Goal: Find specific page/section: Find specific page/section

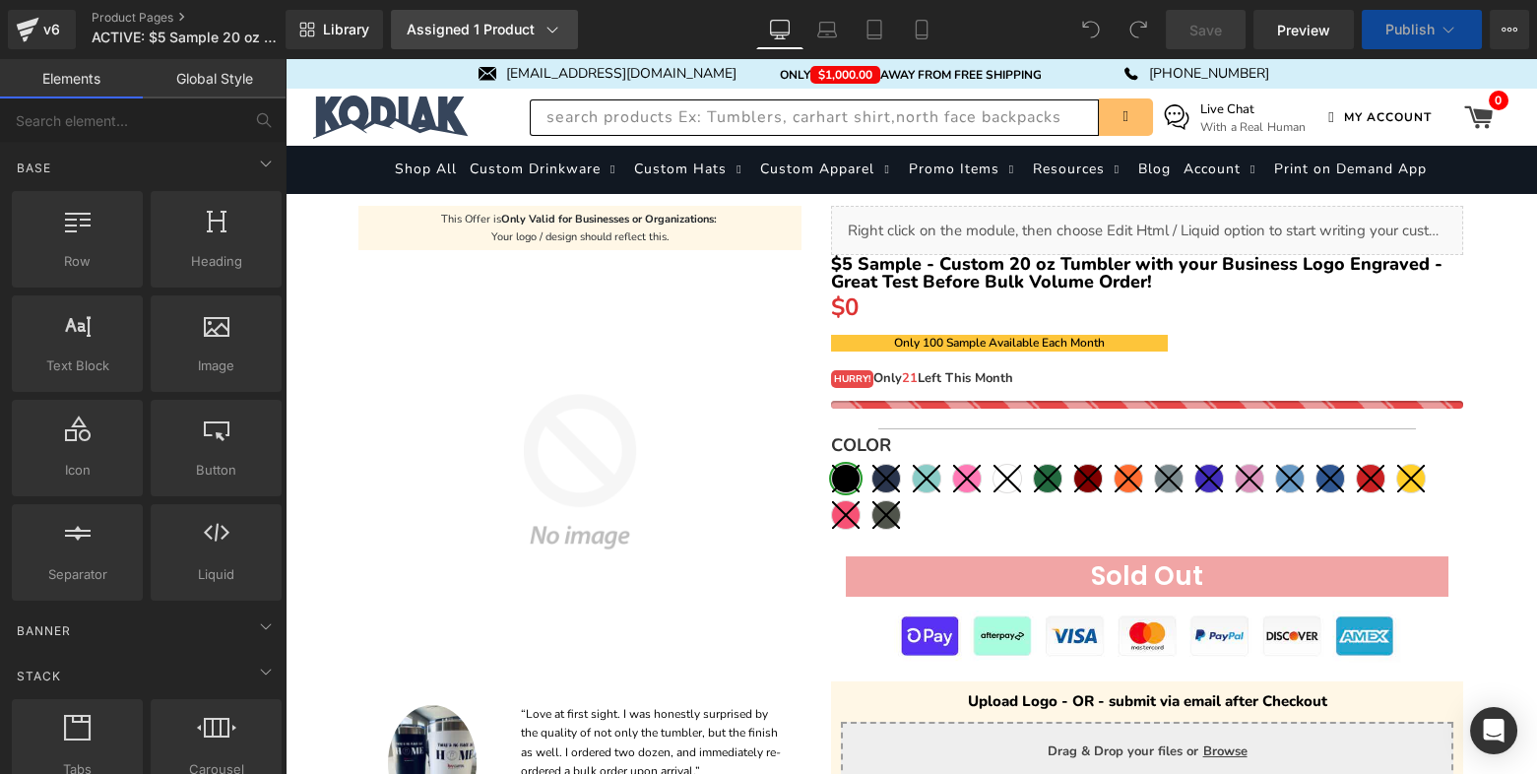
click at [558, 39] on link "Assigned 1 Product" at bounding box center [484, 29] width 187 height 39
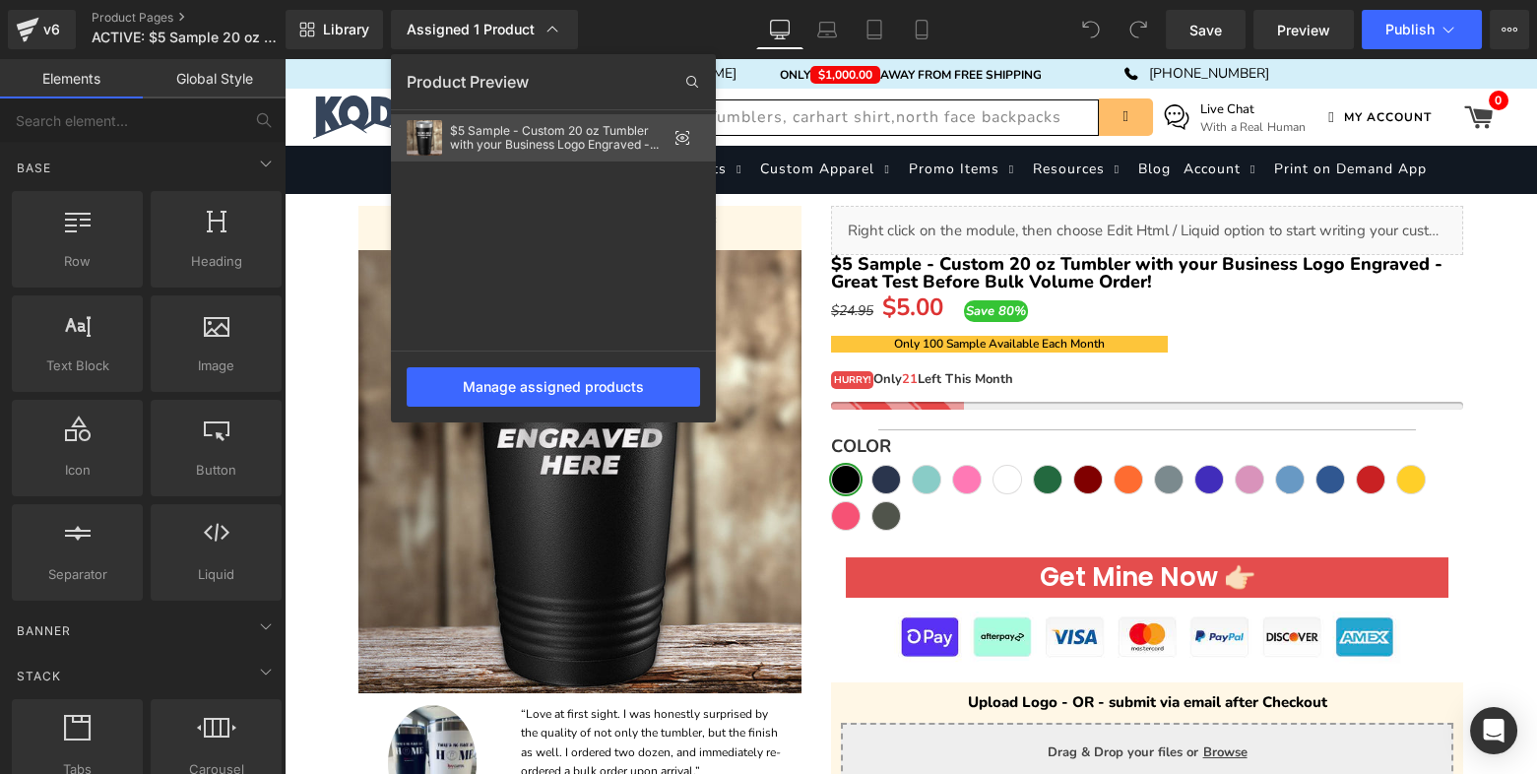
click at [683, 137] on icon at bounding box center [682, 138] width 4 height 4
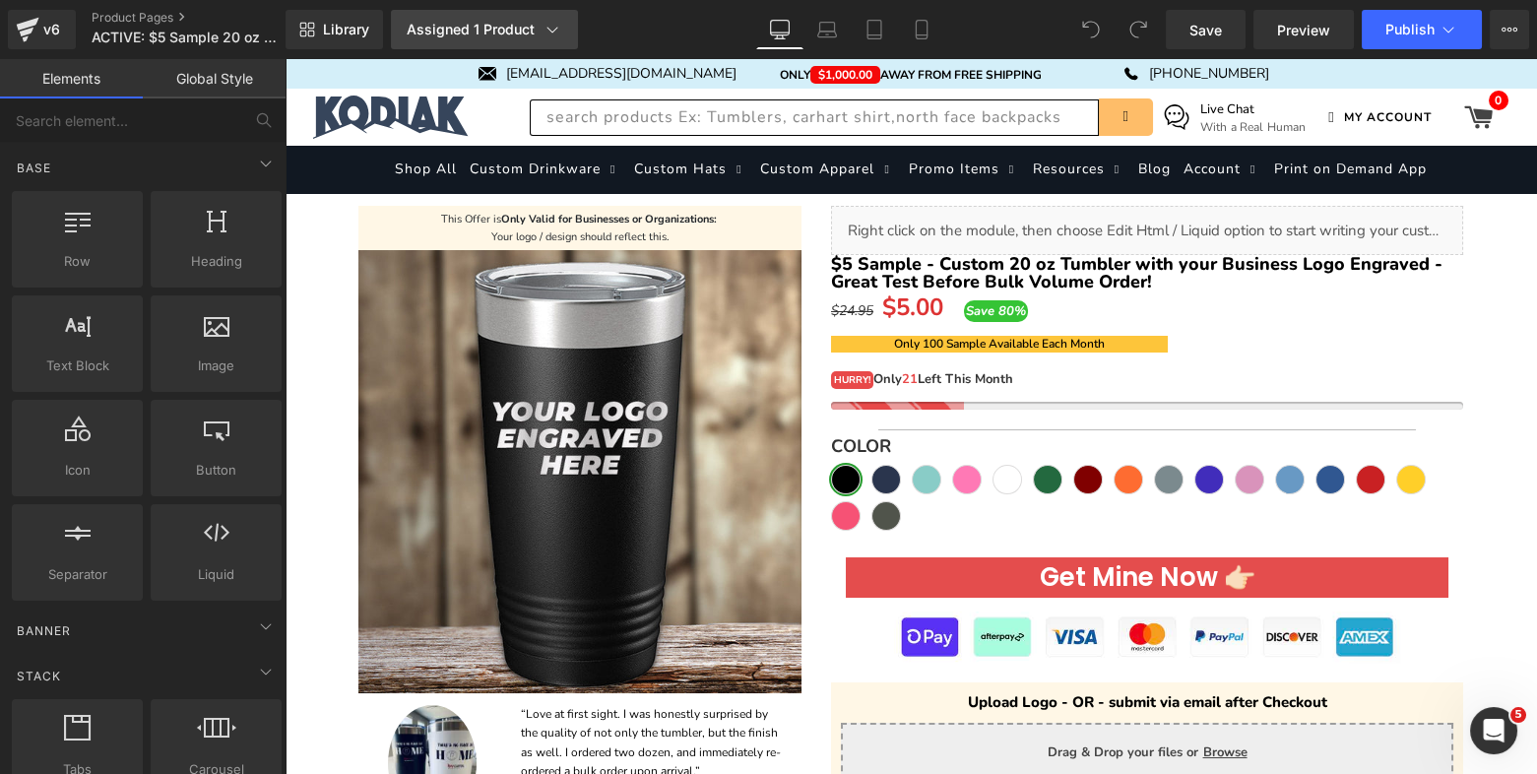
click at [531, 18] on link "Assigned 1 Product" at bounding box center [484, 29] width 187 height 39
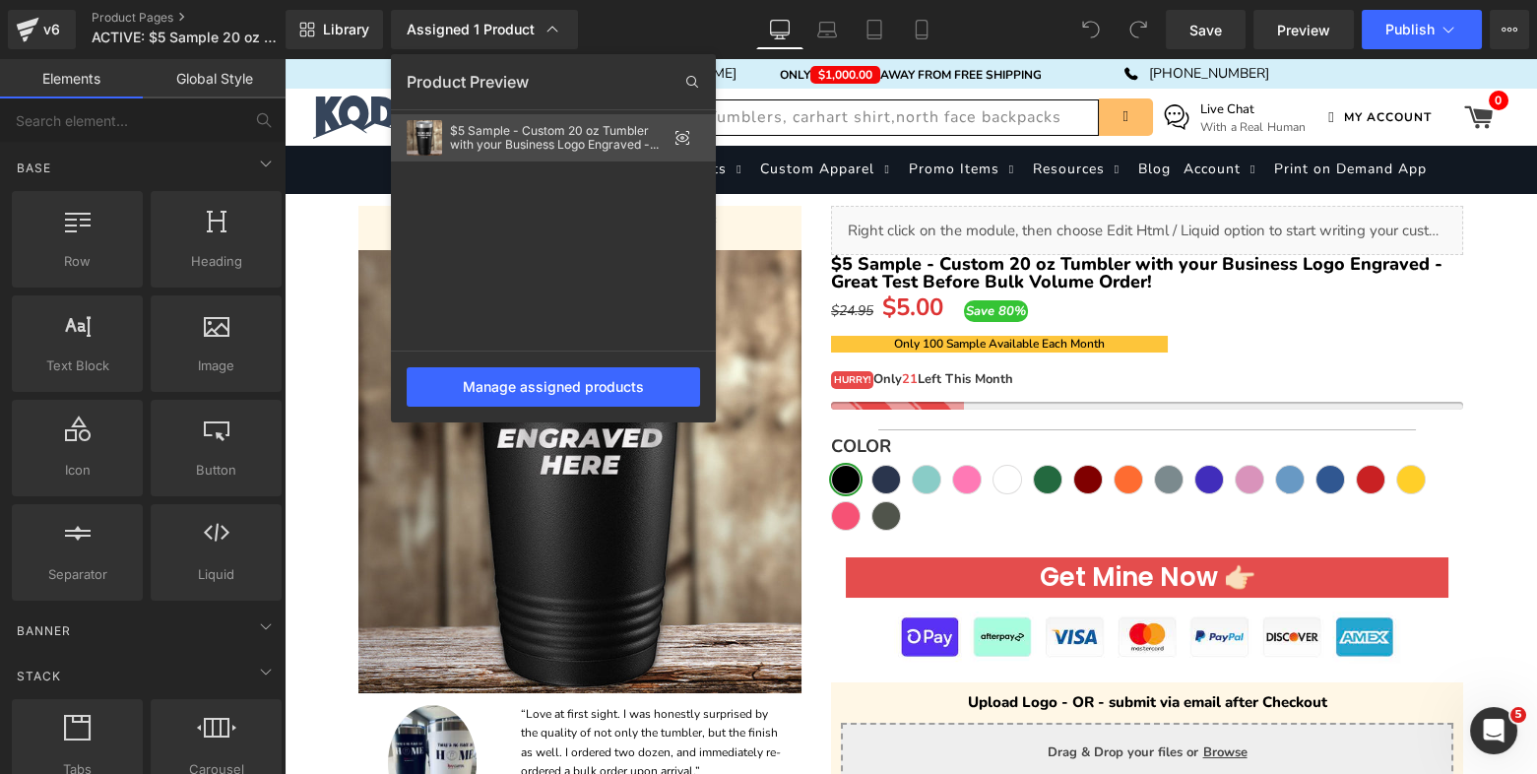
click at [557, 129] on div "$5 Sample - Custom 20 oz Tumbler with your Business Logo Engraved - Great Test …" at bounding box center [558, 138] width 217 height 28
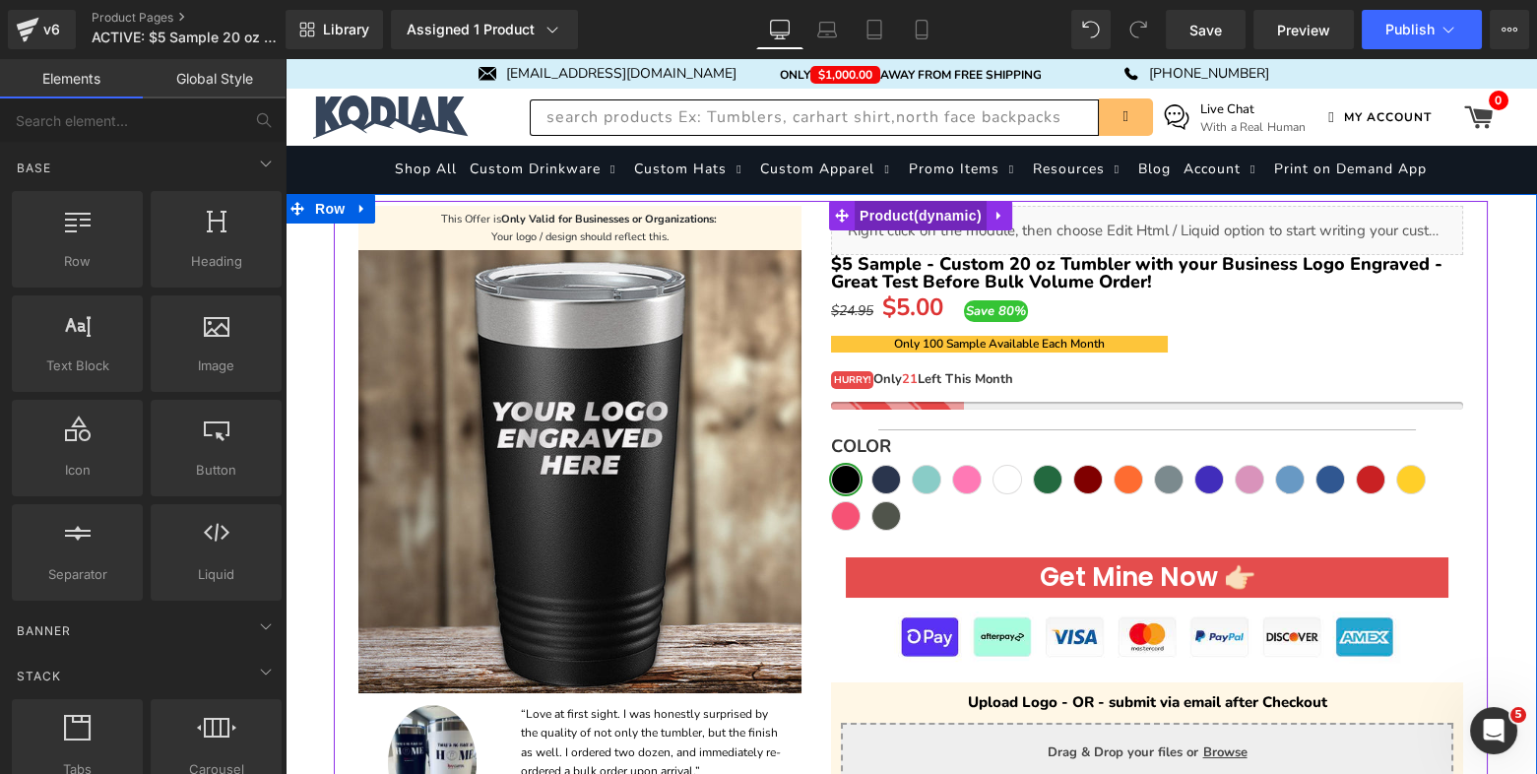
click at [938, 219] on span "Product" at bounding box center [921, 216] width 132 height 30
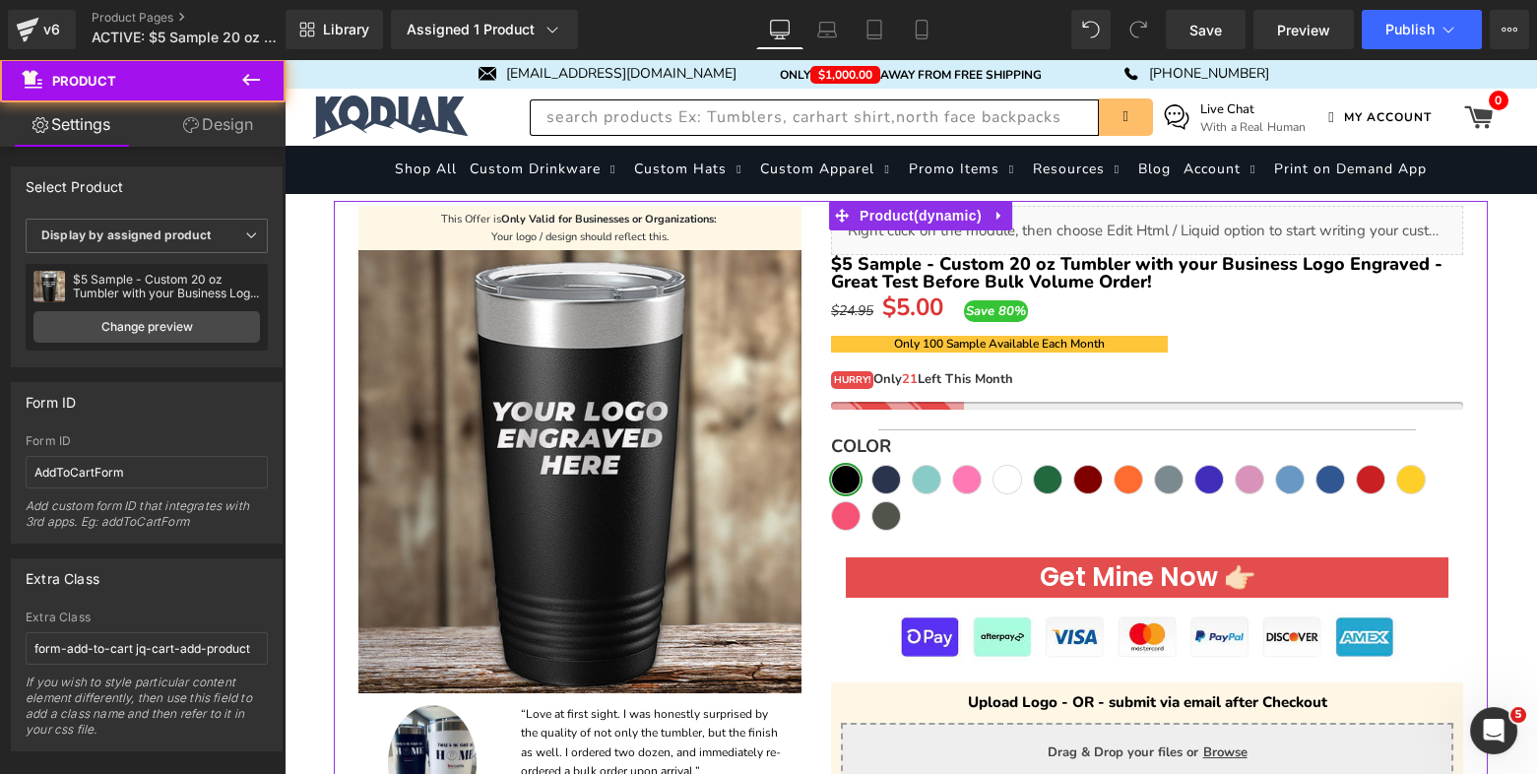
click at [119, 291] on div "$5 Sample - Custom 20 oz Tumbler with your Business Logo Engraved - Great Test …" at bounding box center [166, 287] width 187 height 28
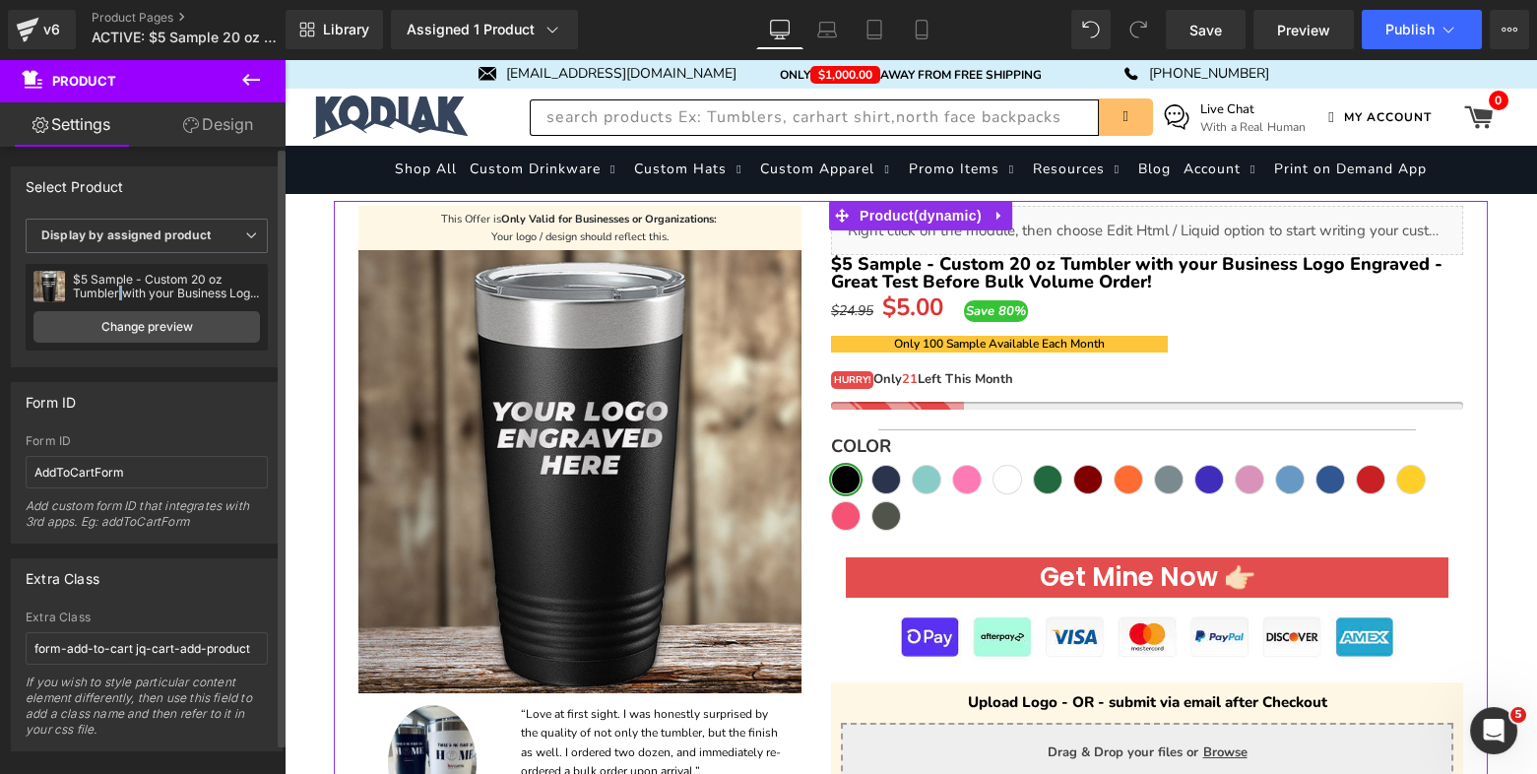
click at [119, 291] on div "$5 Sample - Custom 20 oz Tumbler with your Business Logo Engraved - Great Test …" at bounding box center [166, 287] width 187 height 28
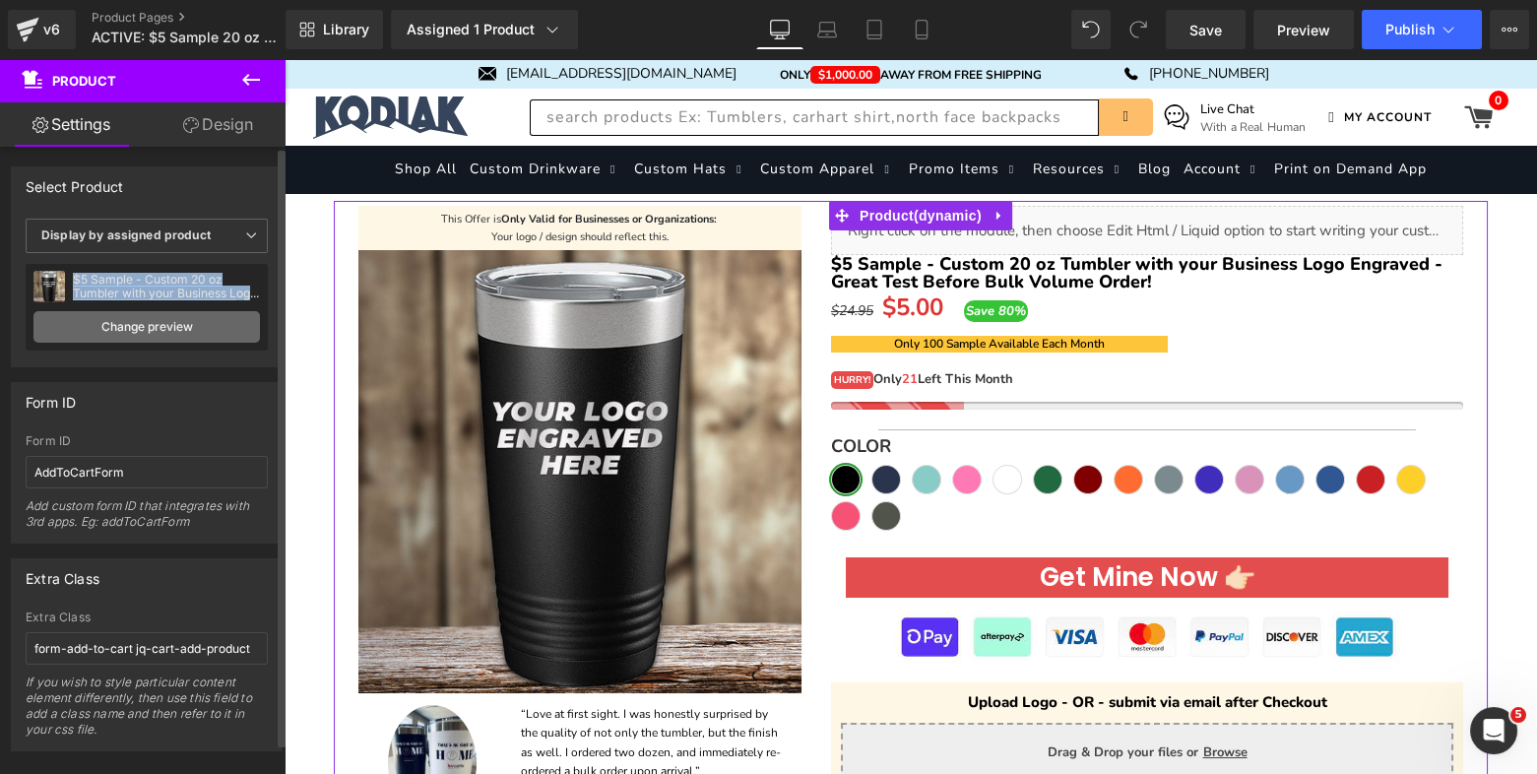
copy div "$5 Sample - Custom 20 oz Tumbler with your Business Logo Engraved - Great Test …"
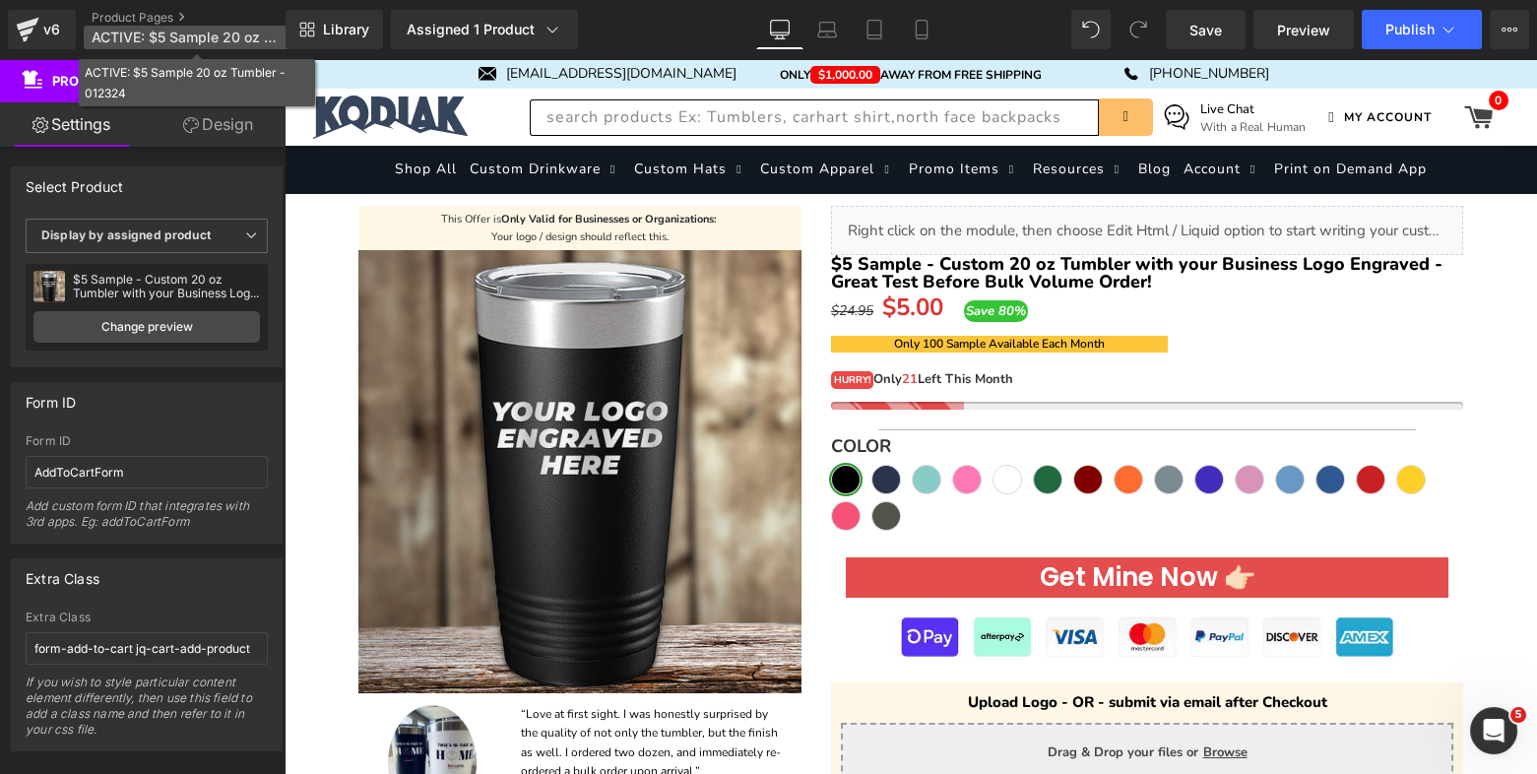
click at [138, 35] on span "ACTIVE: $5 Sample 20 oz Tumbler - 012324" at bounding box center [186, 38] width 189 height 16
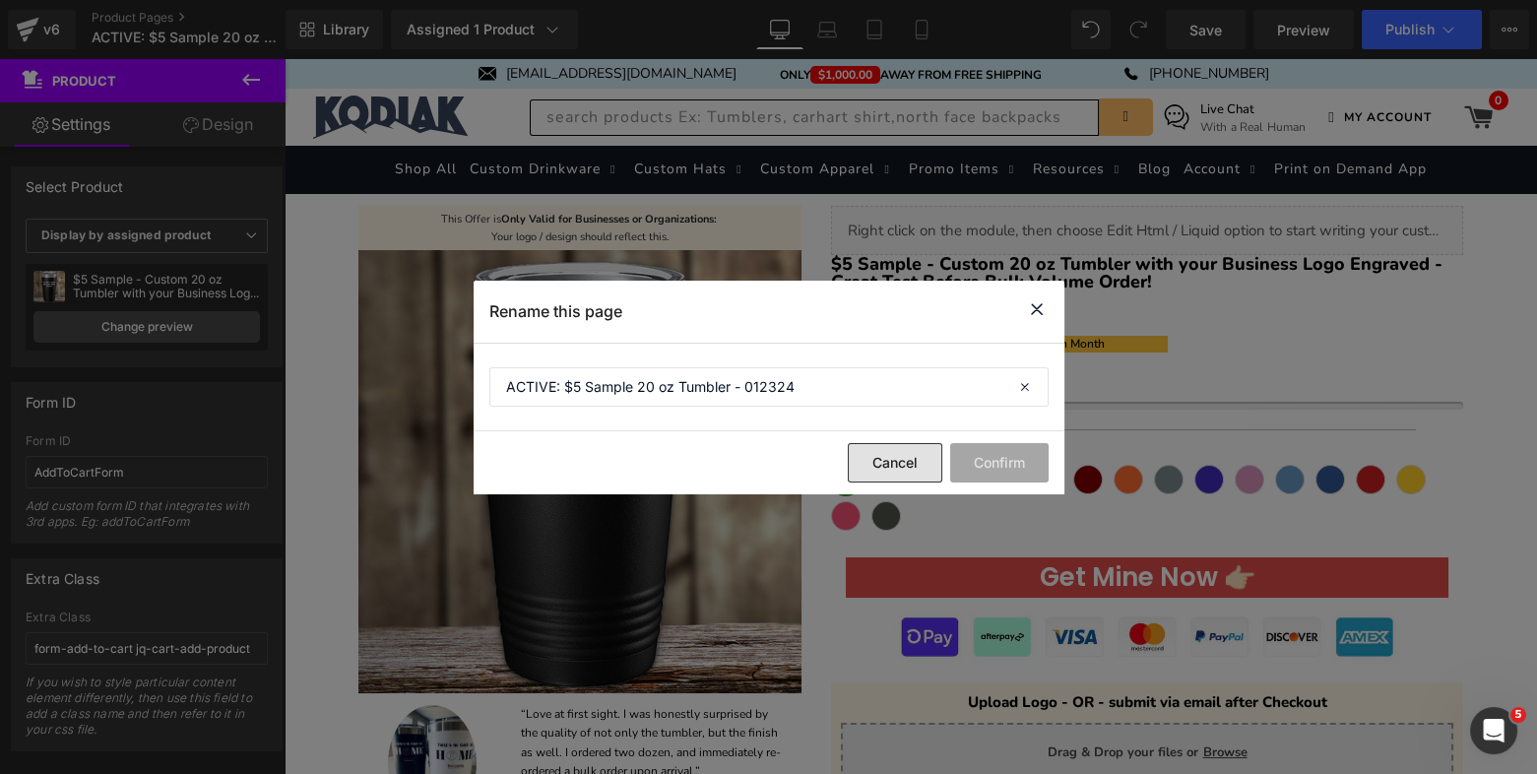
click at [0, 0] on button "Cancel" at bounding box center [0, 0] width 0 height 0
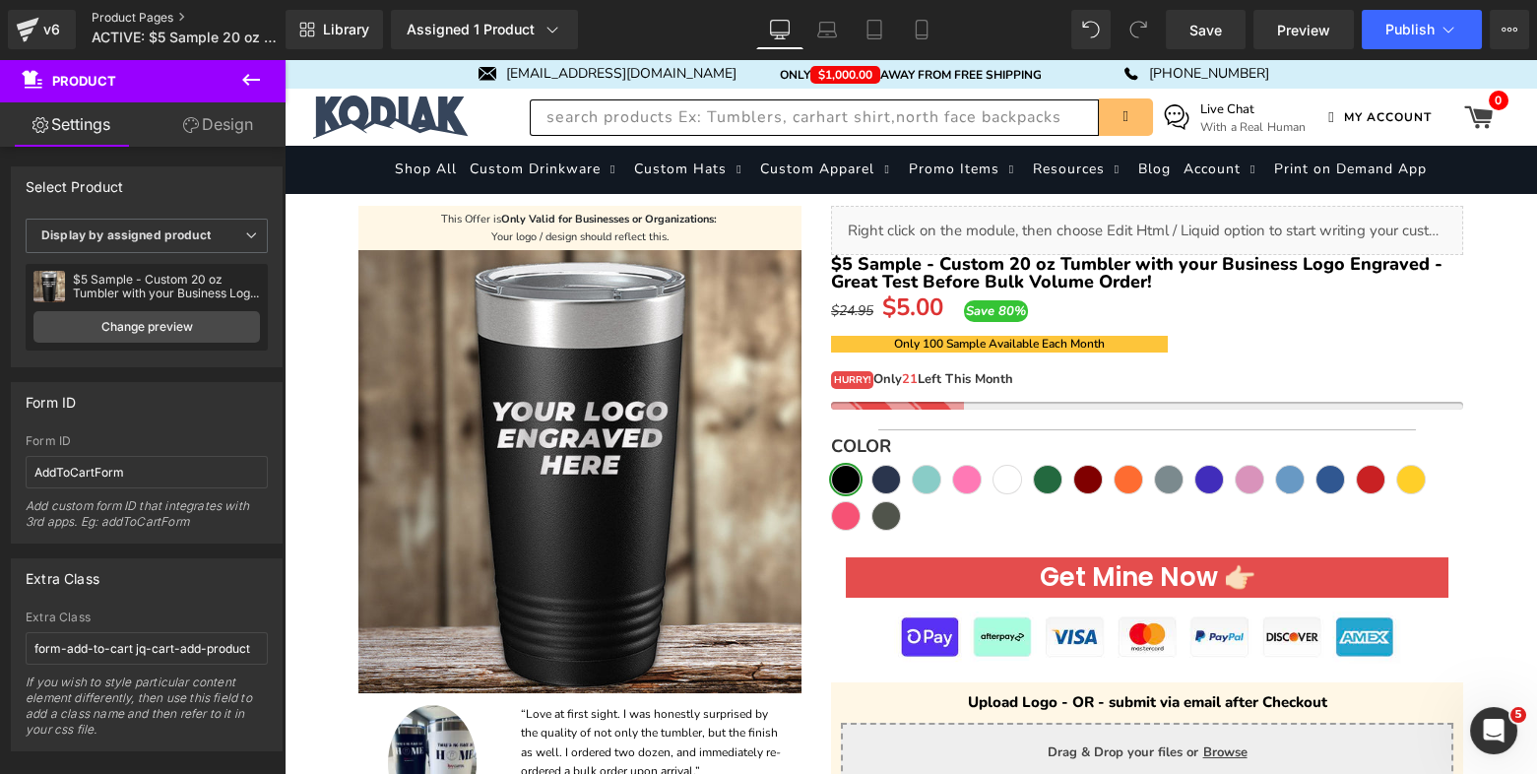
click at [153, 17] on link "Product Pages" at bounding box center [205, 18] width 226 height 16
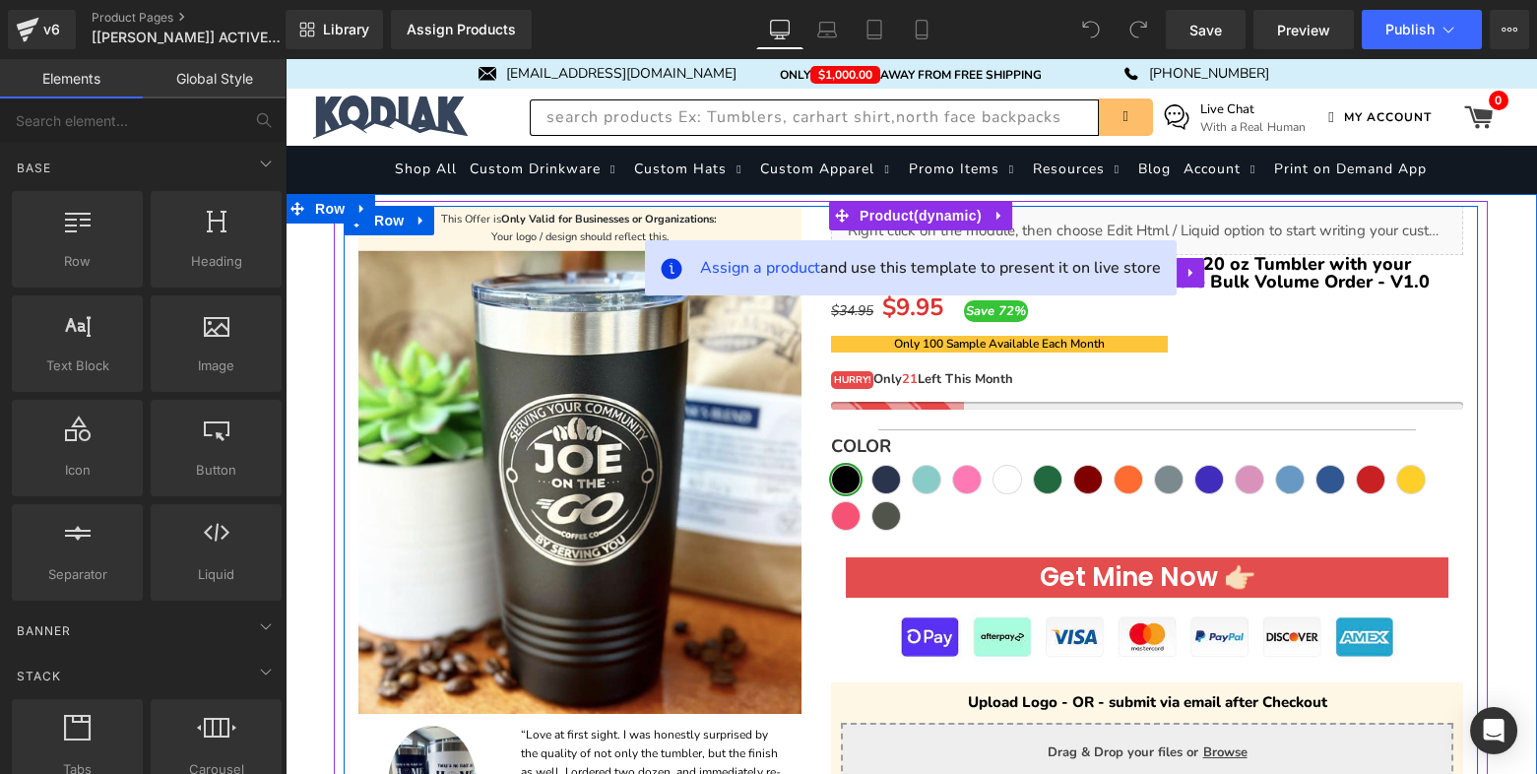
click at [1280, 272] on span "[DISCOUNTED SAMPLE ORDER!] - Custom 20 oz Tumbler with your Business Logo Engra…" at bounding box center [1147, 272] width 632 height 35
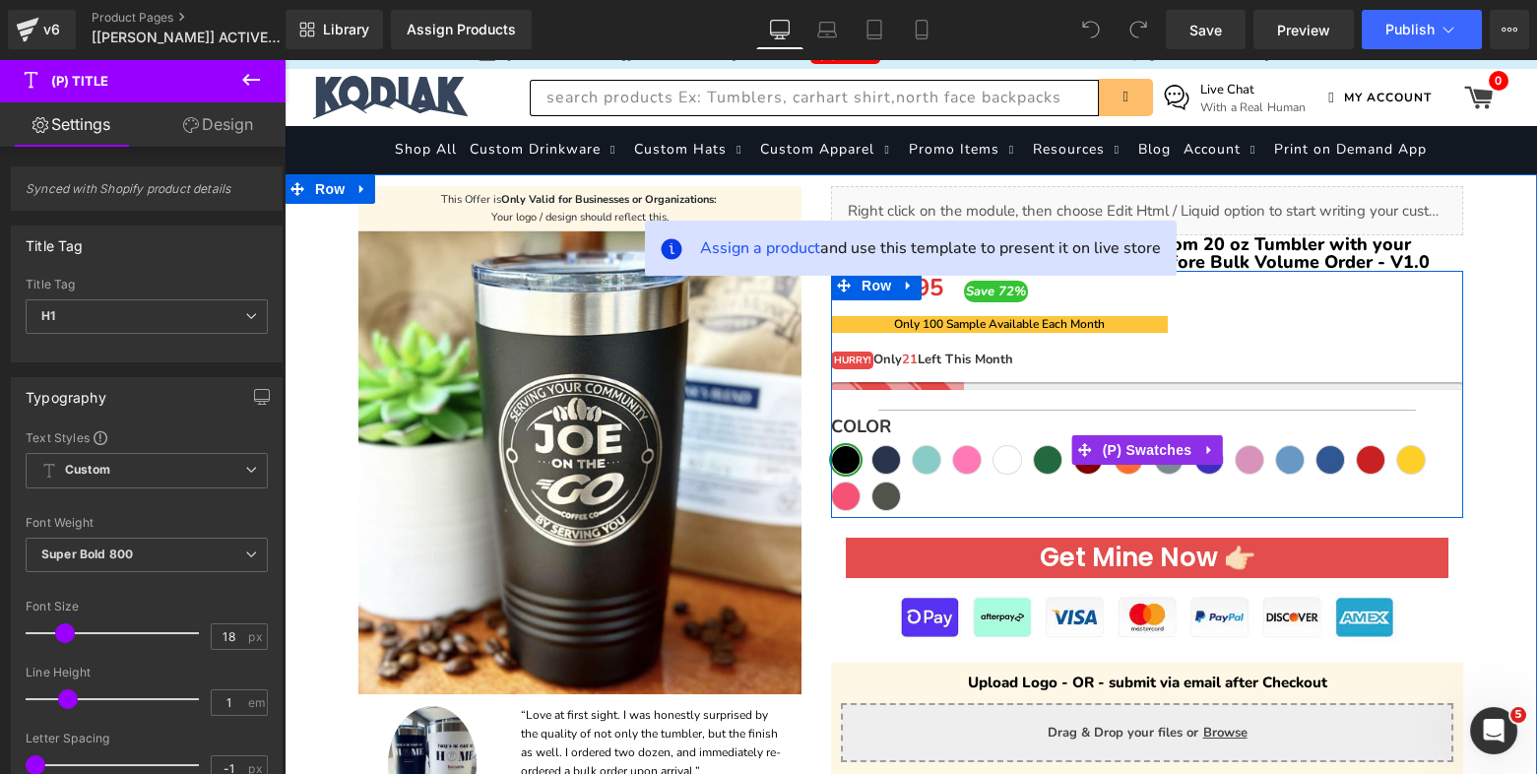
scroll to position [15, 0]
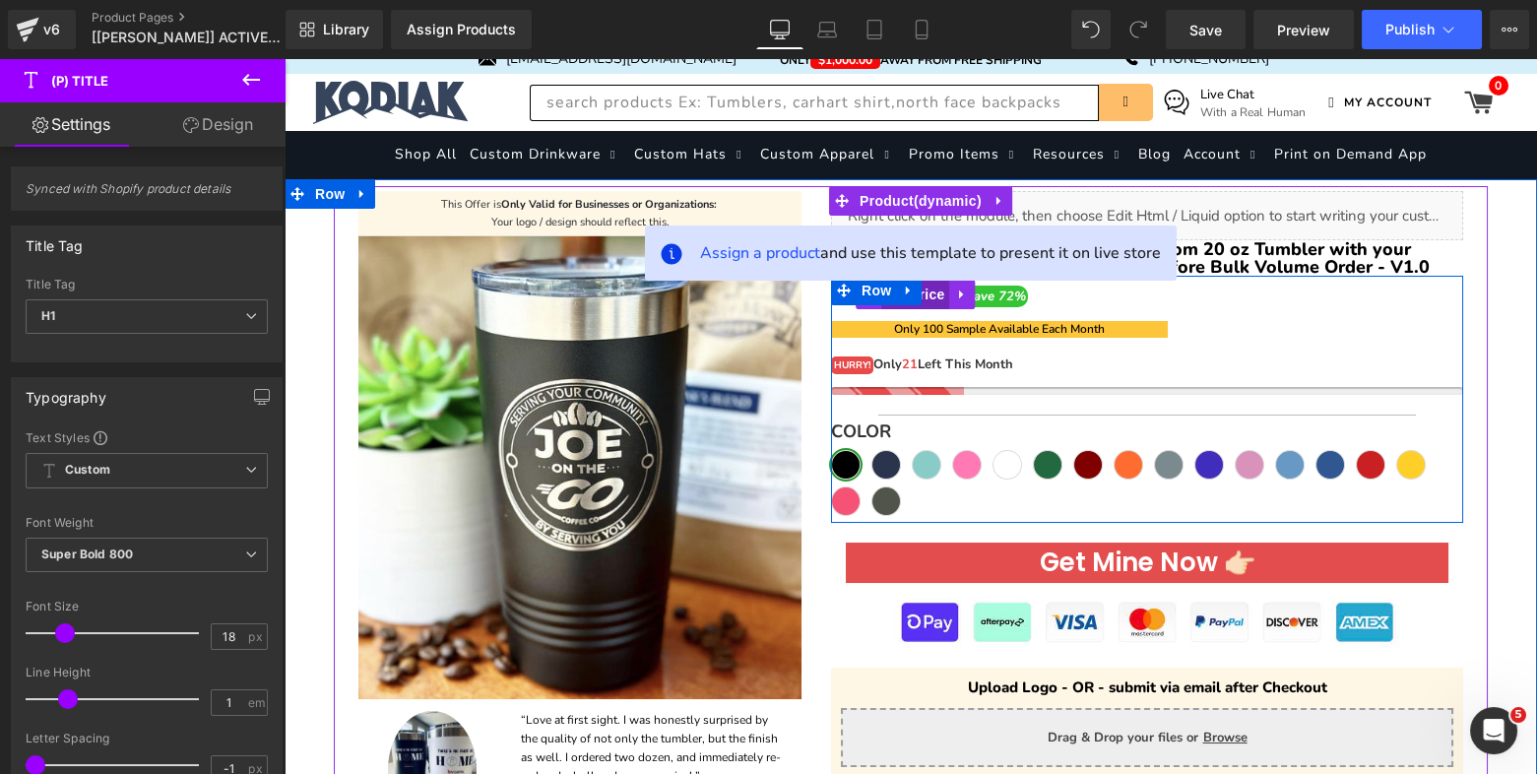
click at [932, 291] on span "(P) Price" at bounding box center [915, 295] width 69 height 30
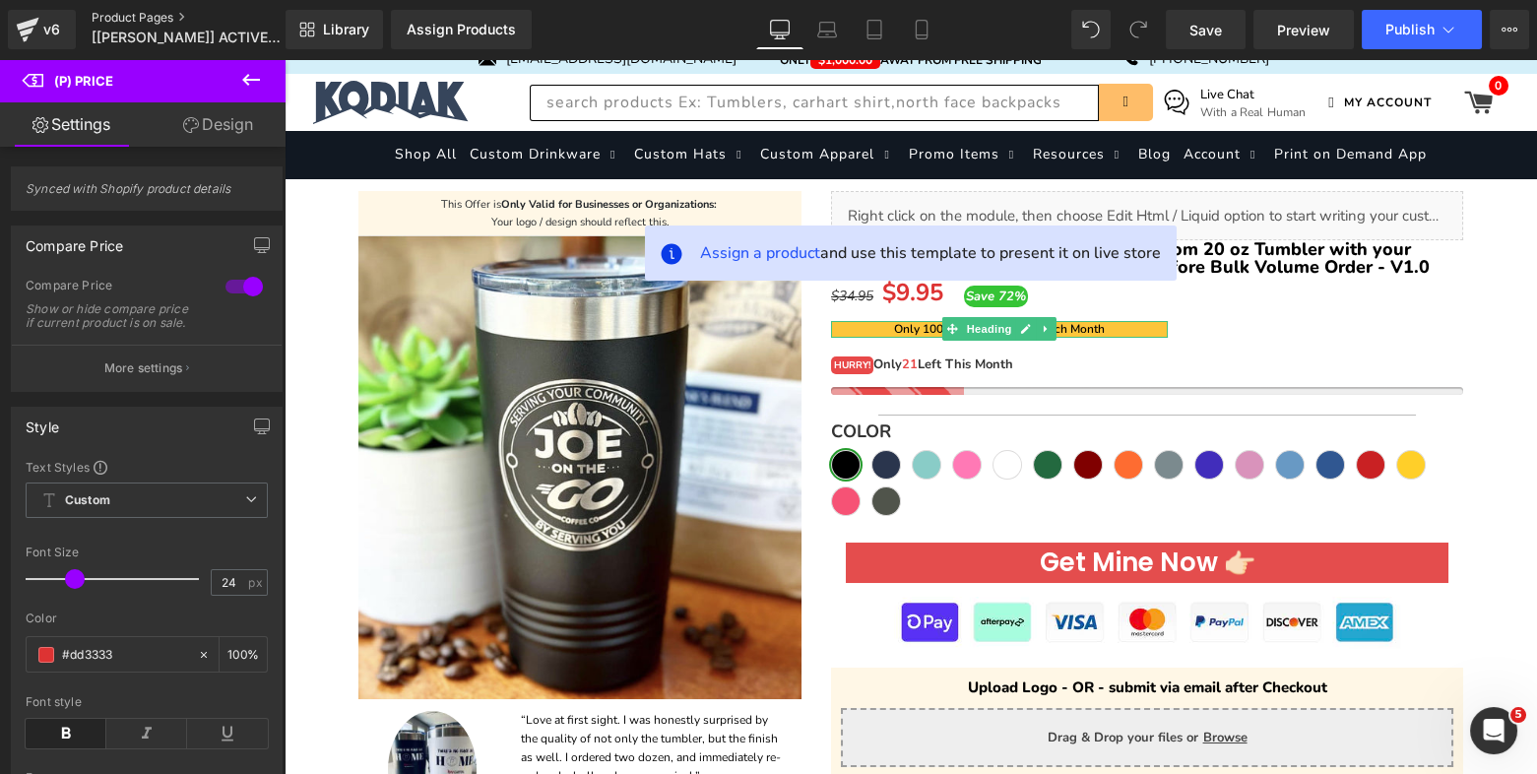
click at [135, 17] on link "Product Pages" at bounding box center [205, 18] width 226 height 16
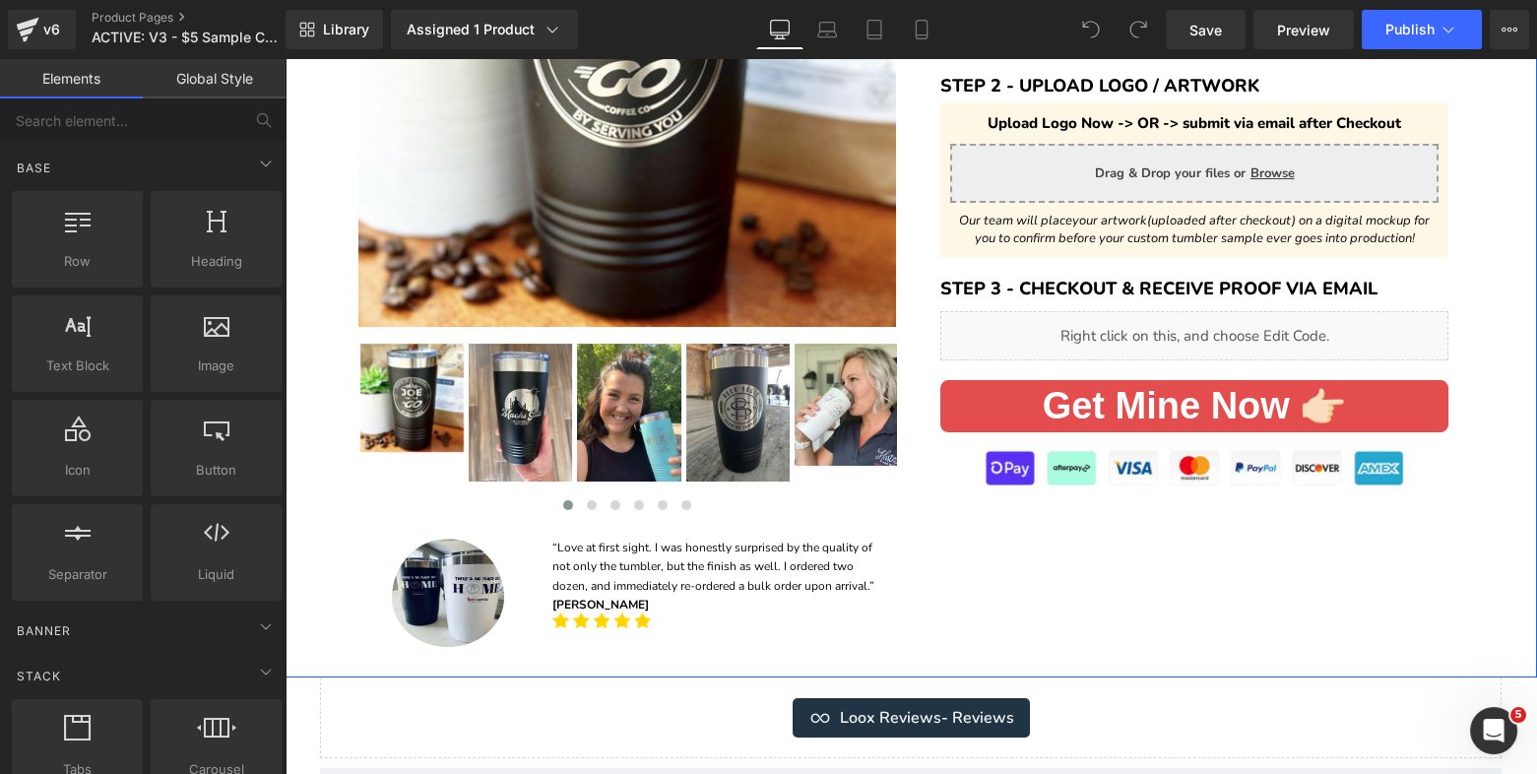
scroll to position [432, 0]
